Goal: Information Seeking & Learning: Find specific page/section

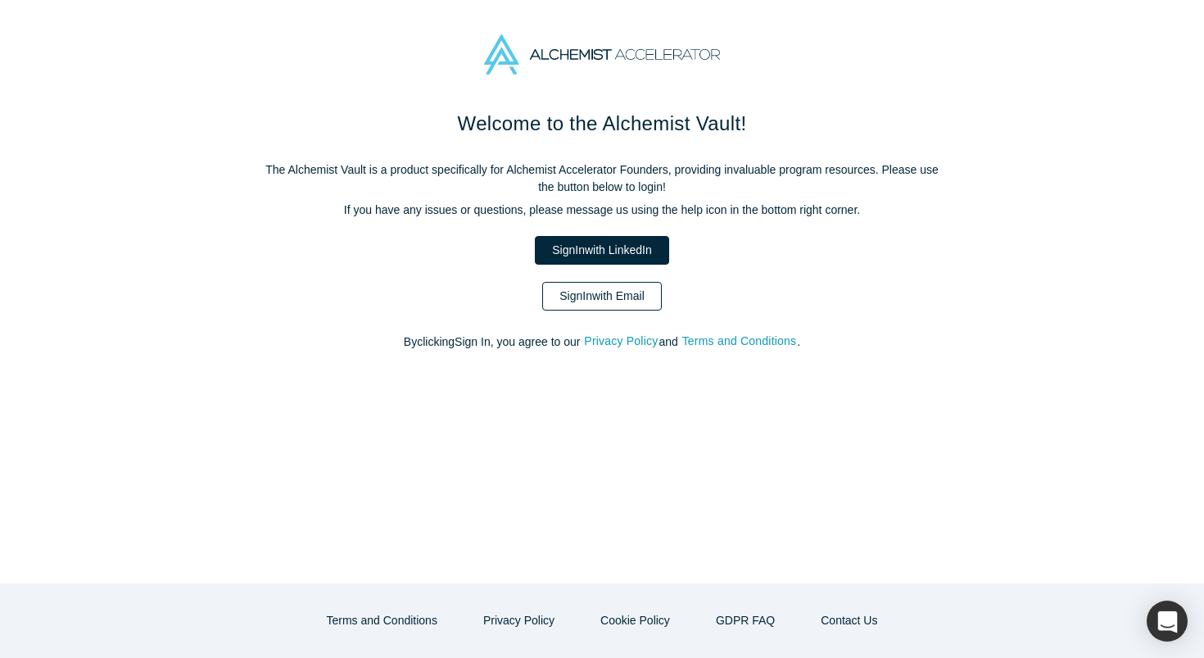
click at [604, 297] on link "Sign In with Email" at bounding box center [602, 296] width 120 height 29
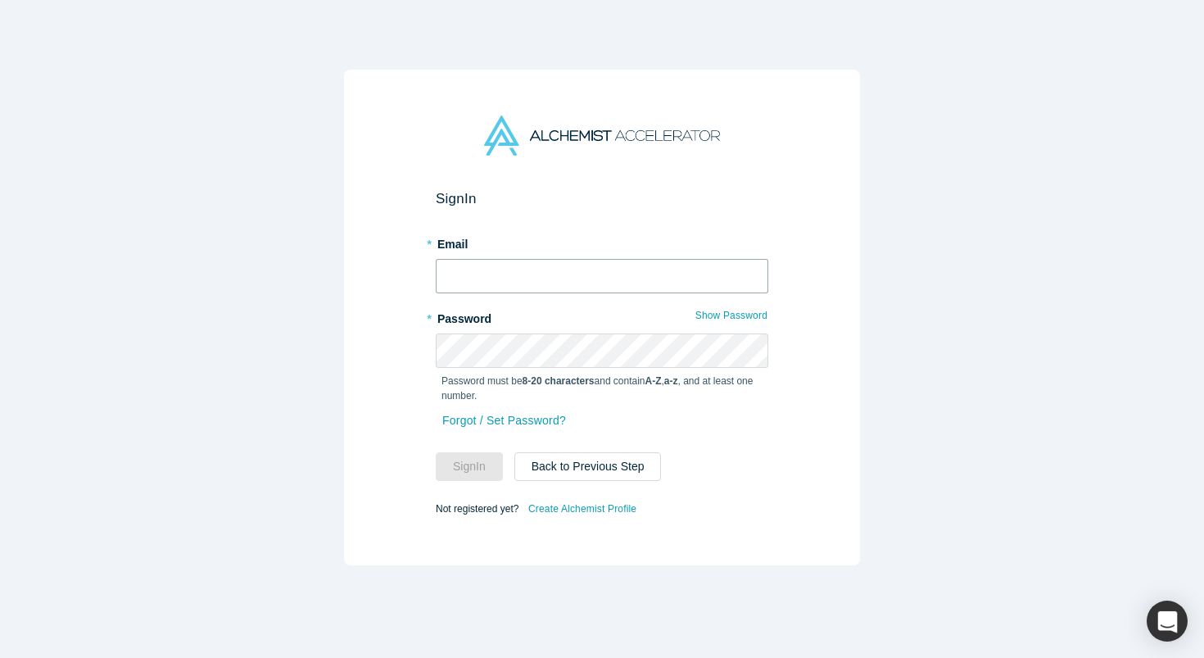
type input "expert@onehealth.expert"
click at [469, 466] on button "Sign In" at bounding box center [469, 466] width 67 height 29
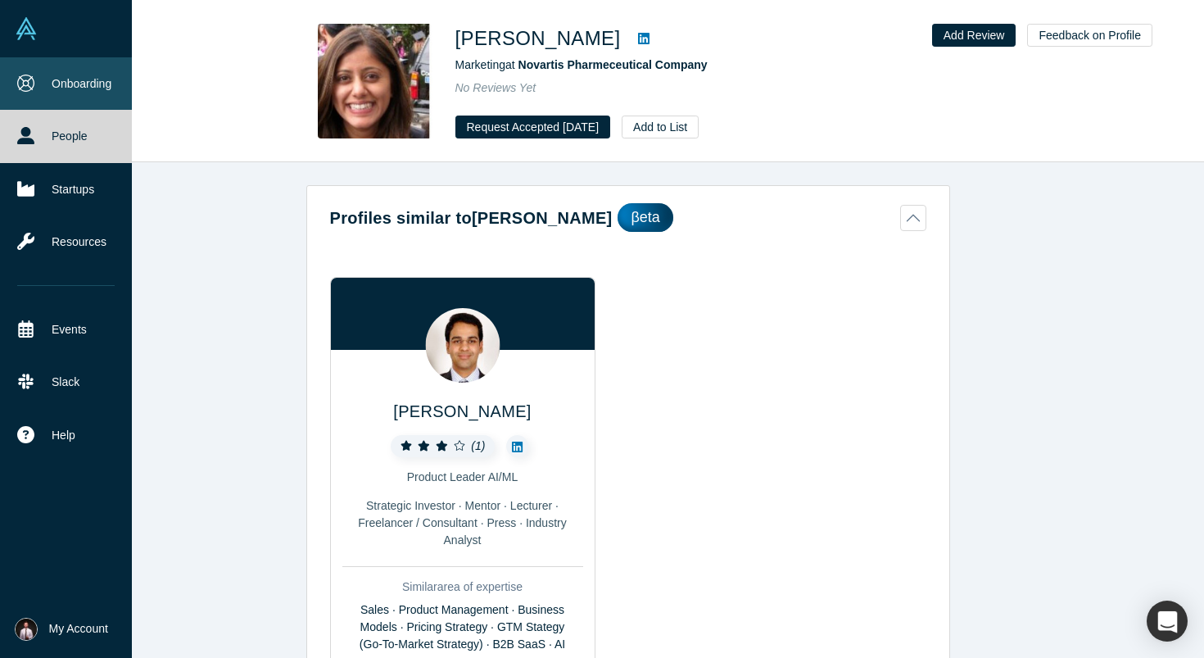
click at [81, 95] on link "Onboarding" at bounding box center [66, 83] width 132 height 52
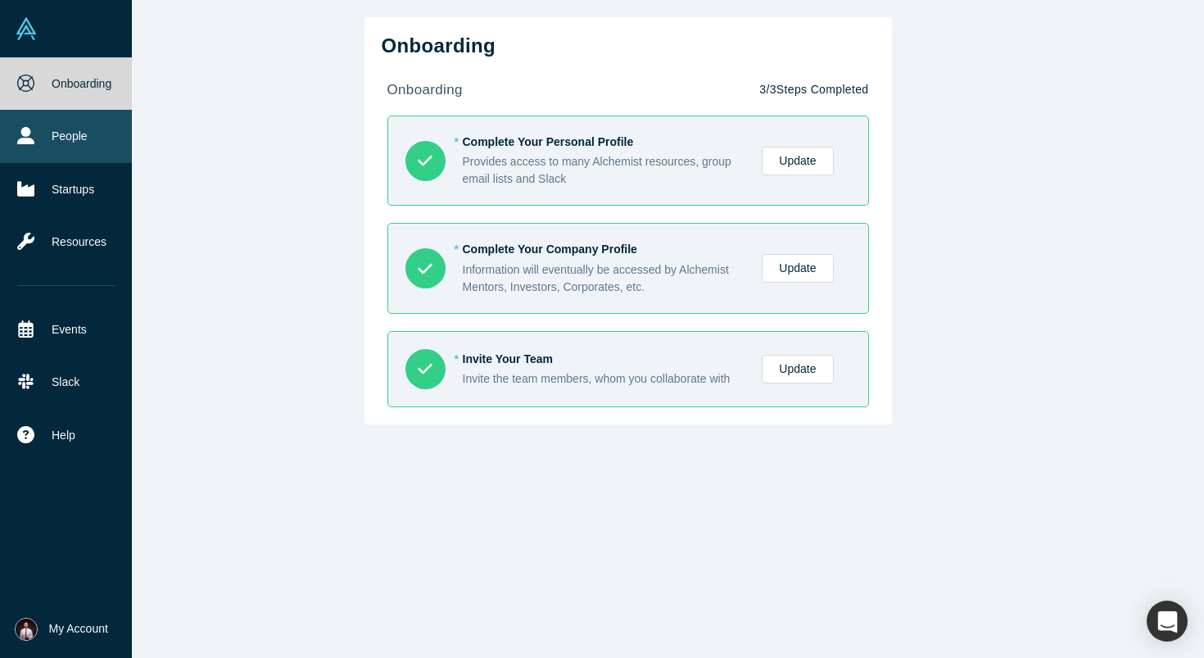
click at [38, 139] on link "People" at bounding box center [66, 136] width 132 height 52
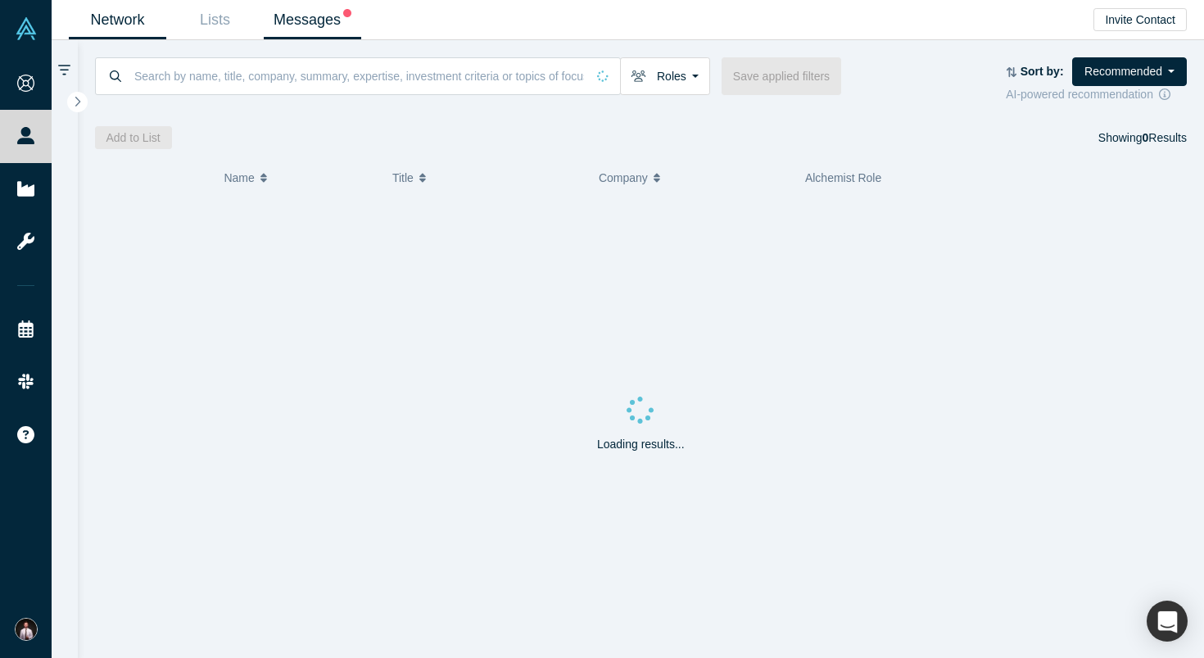
click at [307, 10] on link "Messages" at bounding box center [312, 20] width 97 height 38
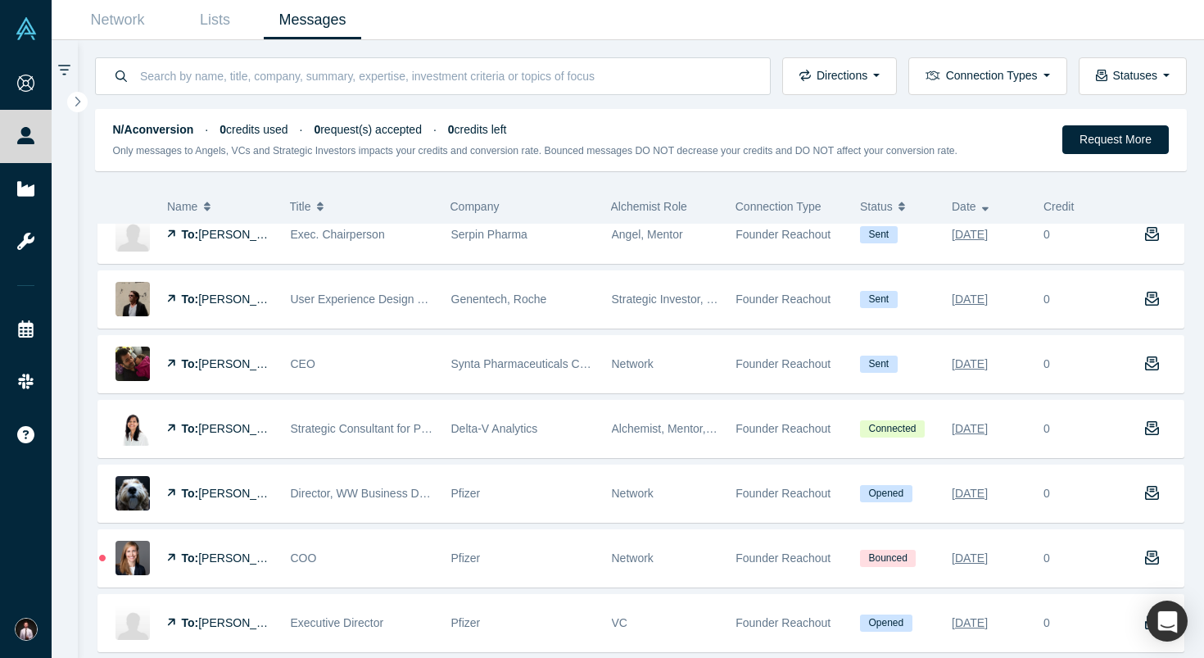
scroll to position [827, 0]
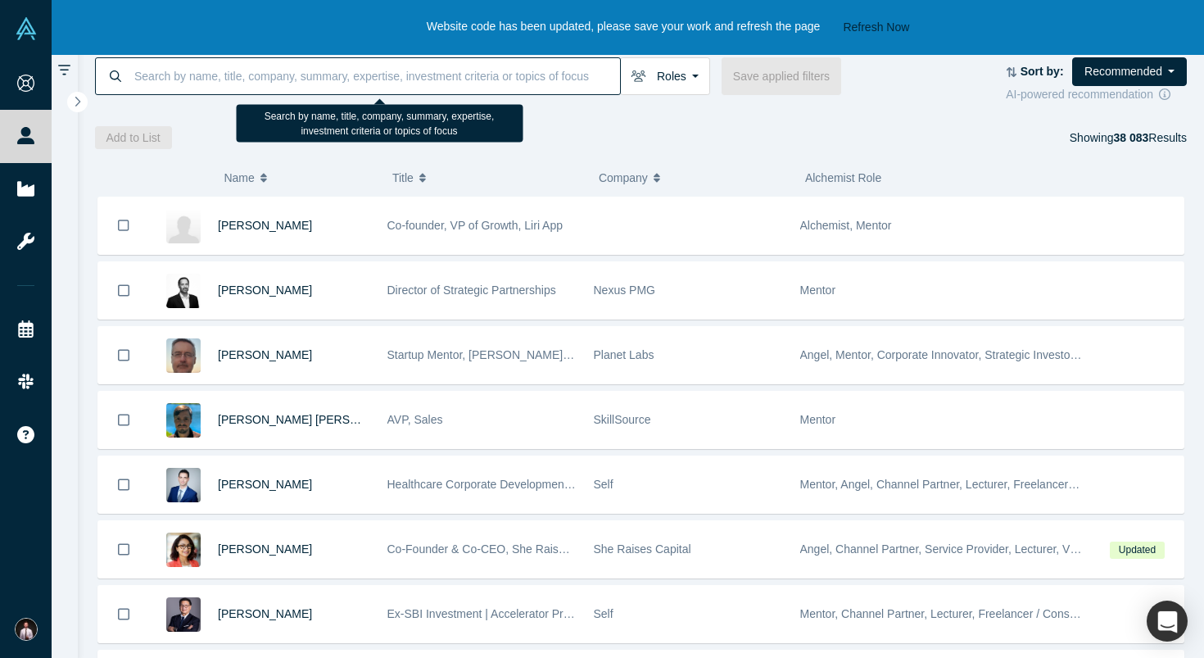
click at [324, 75] on input at bounding box center [376, 76] width 487 height 38
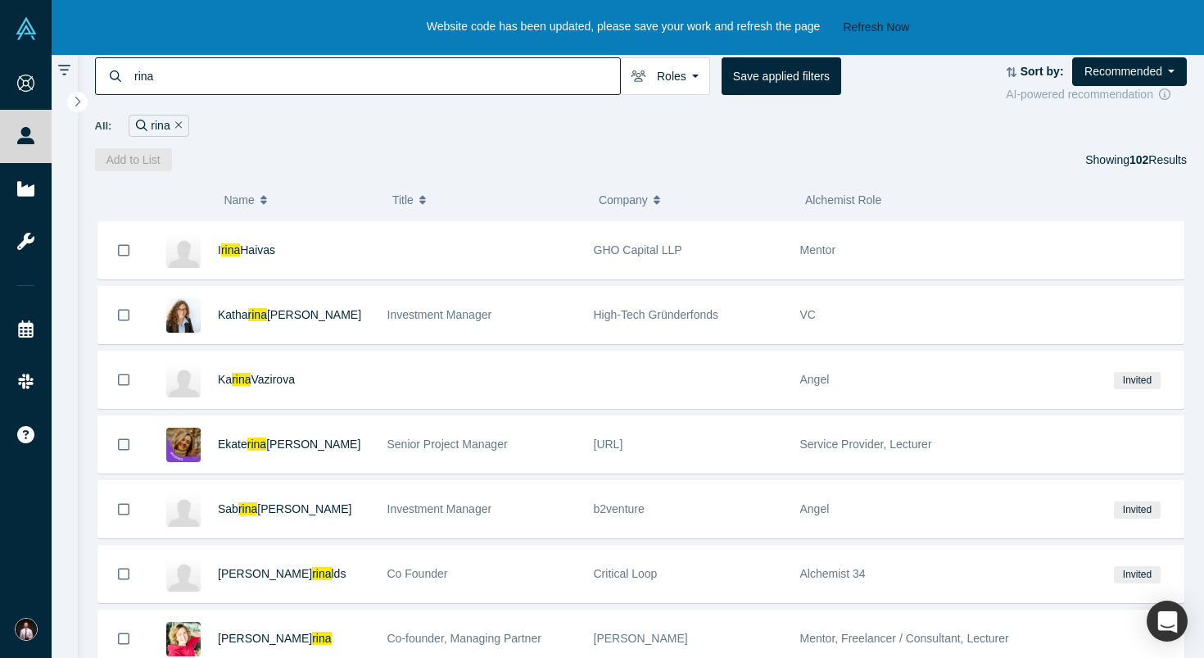
scroll to position [450, 0]
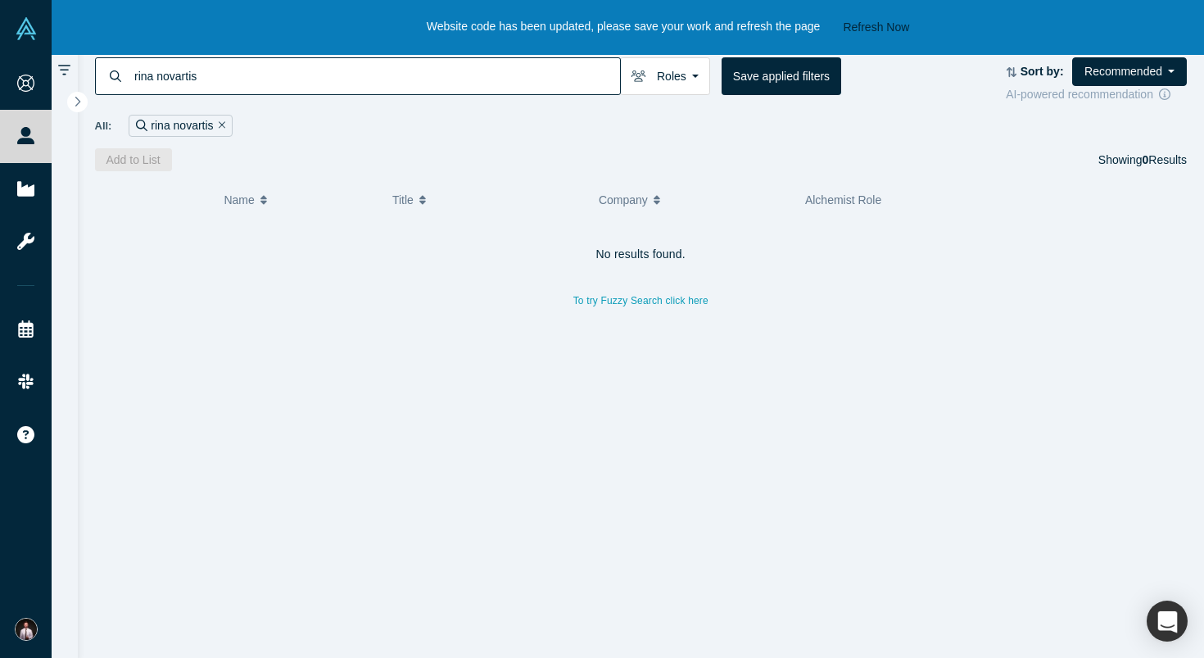
drag, startPoint x: 159, startPoint y: 78, endPoint x: 74, endPoint y: 75, distance: 85.2
click at [75, 75] on div "rina novartis Roles Founders Mentors Angels VCs Corporate Innovator Service Pro…" at bounding box center [628, 349] width 1152 height 618
type input "novartis"
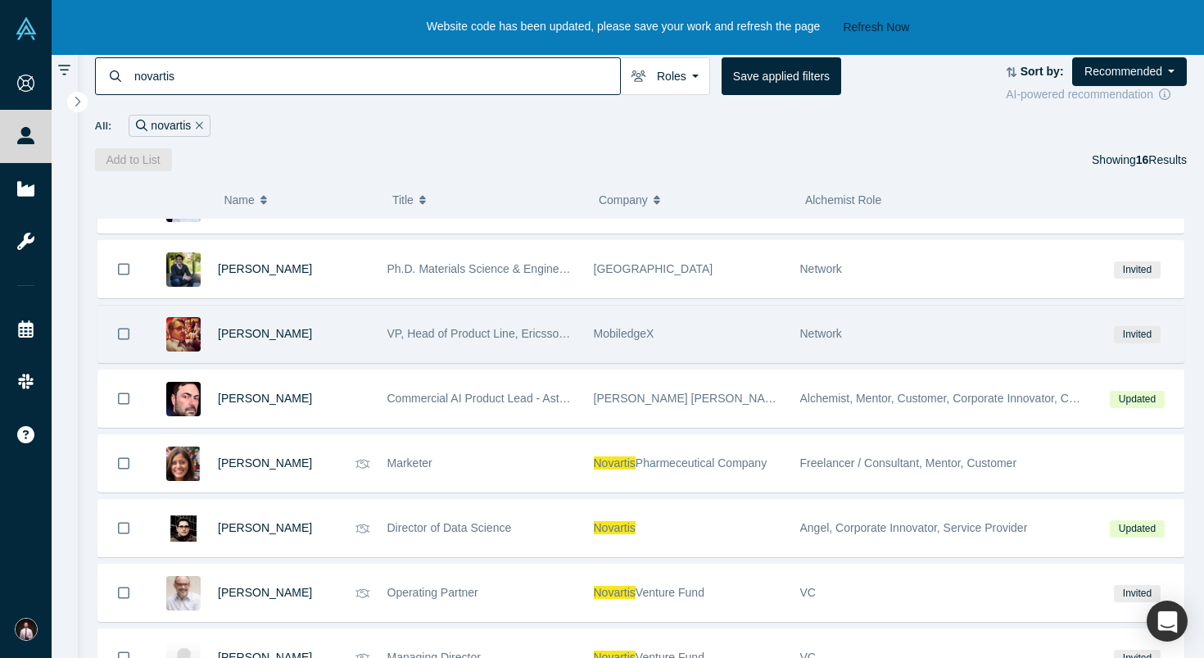
scroll to position [536, 0]
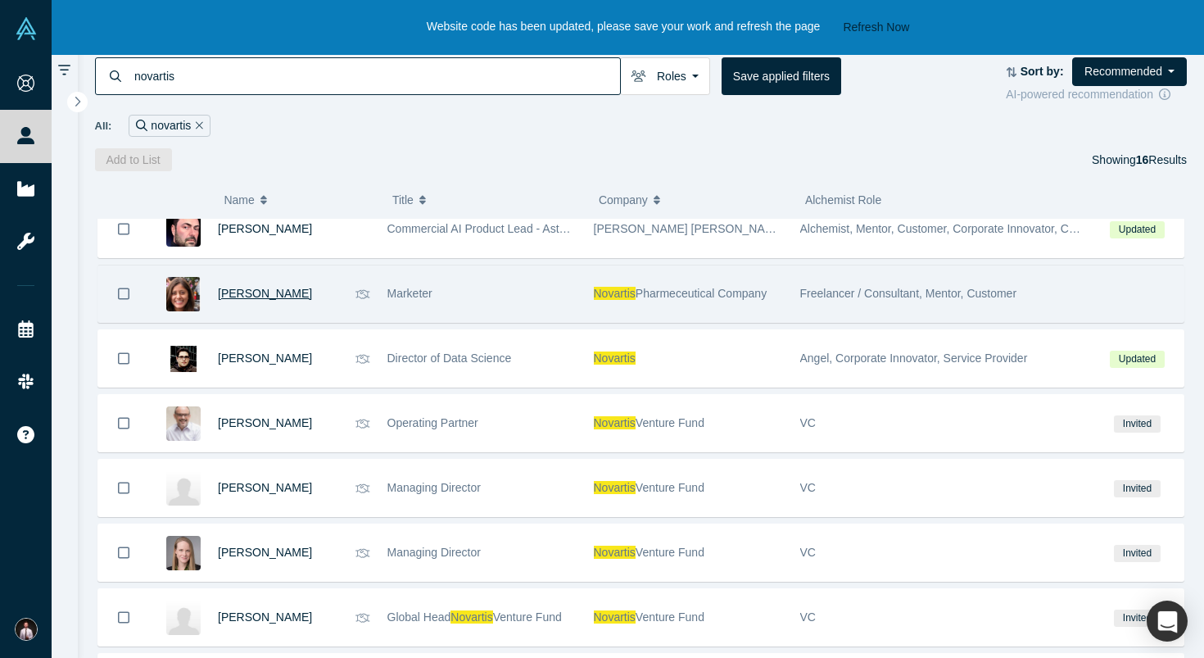
click at [248, 300] on span "[PERSON_NAME]" at bounding box center [265, 293] width 94 height 13
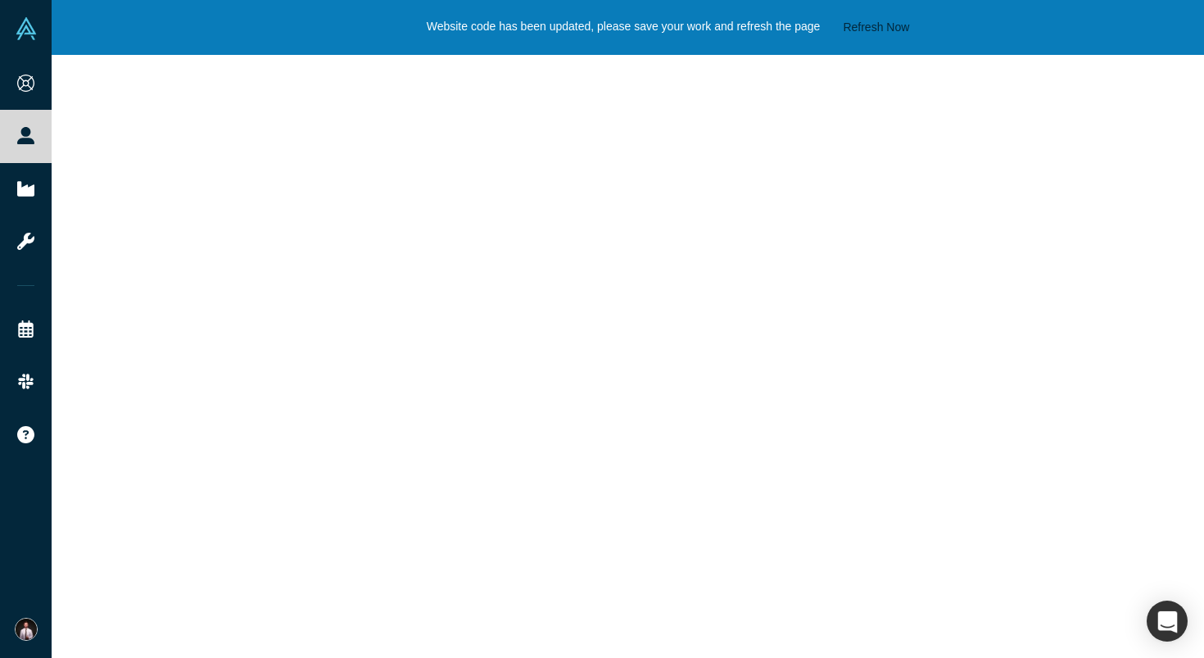
click at [878, 29] on button "Refresh Now" at bounding box center [876, 27] width 78 height 20
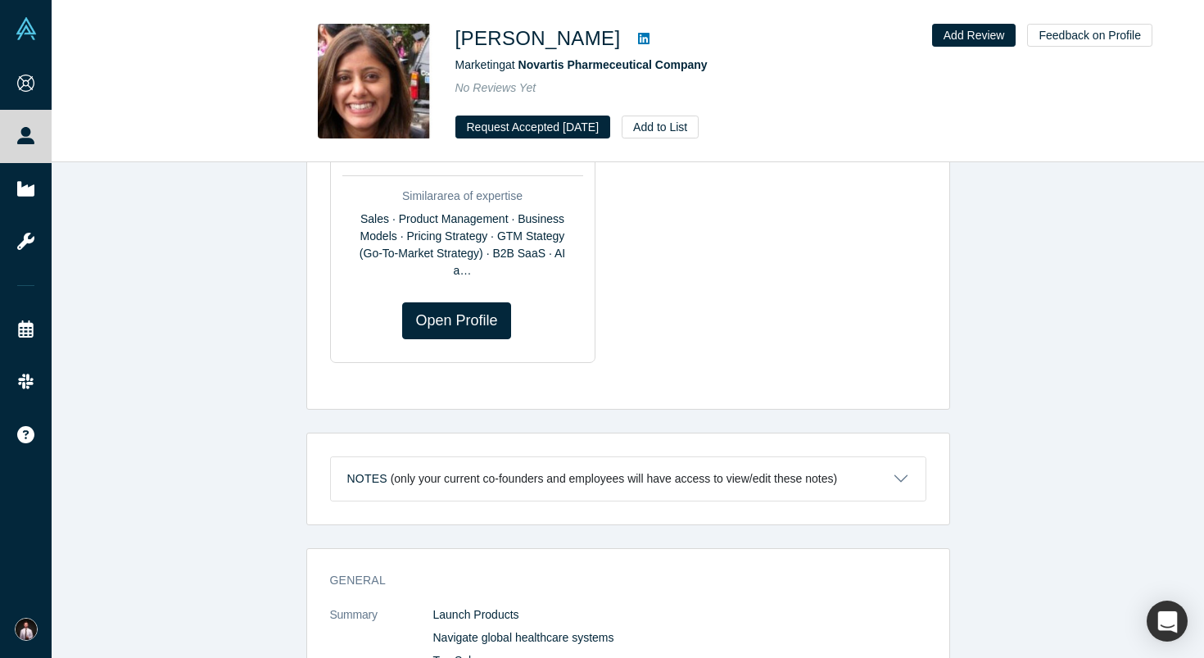
scroll to position [695, 0]
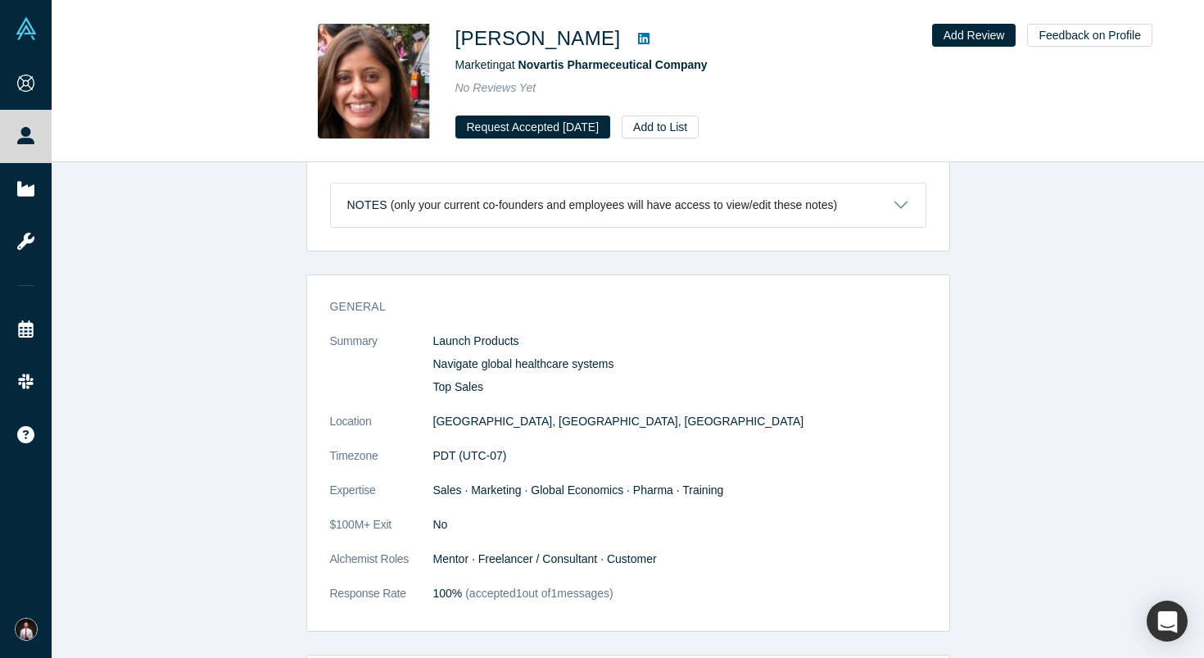
drag, startPoint x: 449, startPoint y: 365, endPoint x: 650, endPoint y: 593, distance: 304.0
click at [650, 593] on dl "Summary Launch Products Navigate global healthcare systems Top Sales Location […" at bounding box center [628, 476] width 596 height 287
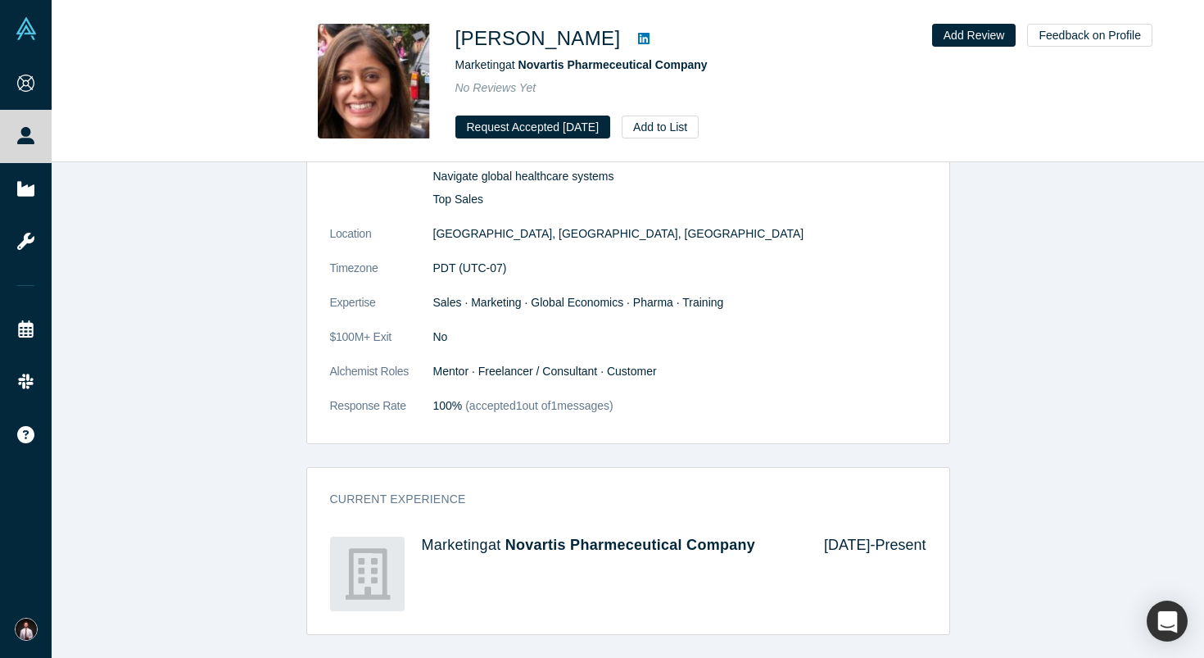
scroll to position [883, 0]
